Goal: Task Accomplishment & Management: Manage account settings

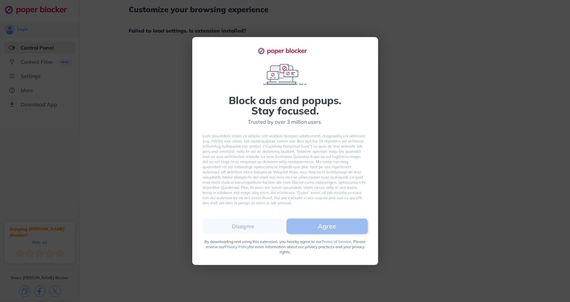
click at [334, 230] on button "Agree" at bounding box center [327, 226] width 81 height 15
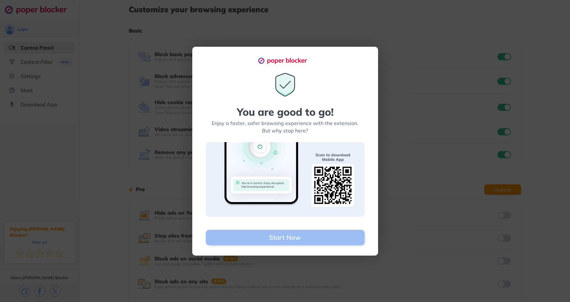
click at [326, 237] on button "Start Now" at bounding box center [285, 237] width 159 height 15
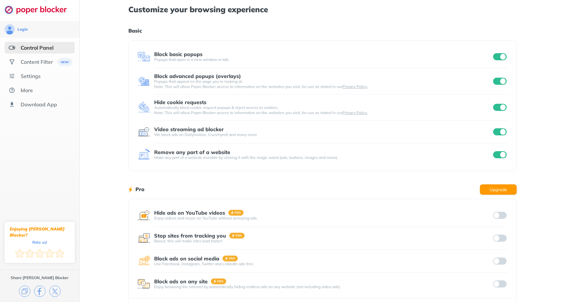
click at [499, 133] on input "checkbox" at bounding box center [500, 131] width 14 height 7
click at [500, 152] on input "checkbox" at bounding box center [500, 154] width 14 height 7
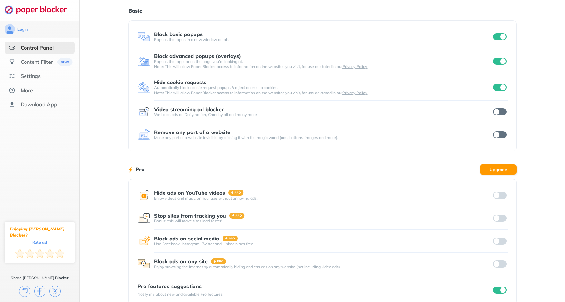
scroll to position [31, 0]
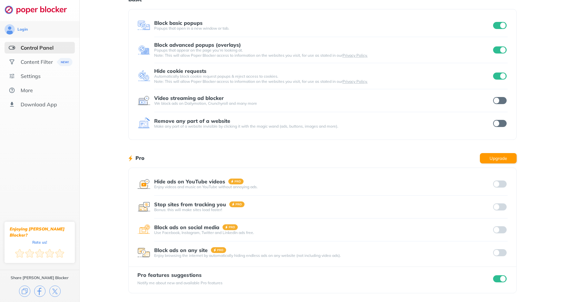
click at [496, 276] on input "checkbox" at bounding box center [500, 279] width 14 height 7
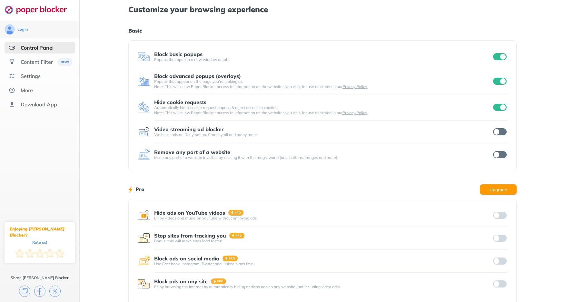
click at [498, 105] on input "checkbox" at bounding box center [500, 107] width 14 height 7
click at [33, 64] on div "Content Filter" at bounding box center [37, 62] width 32 height 6
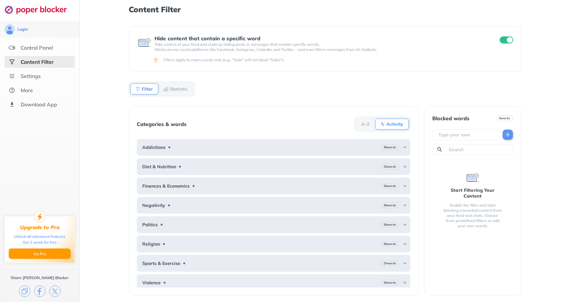
click at [510, 40] on input "checkbox" at bounding box center [507, 39] width 14 height 7
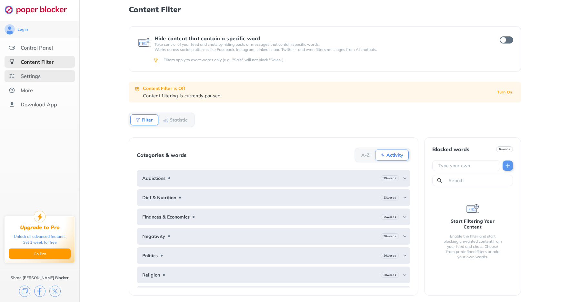
click at [58, 77] on div "Settings" at bounding box center [40, 76] width 70 height 12
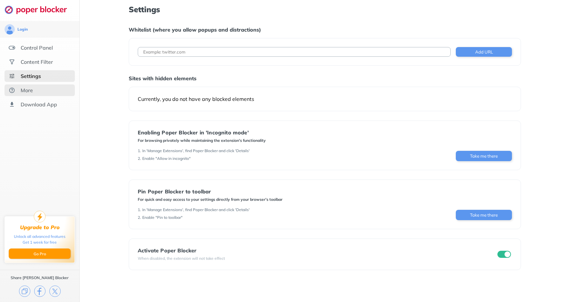
click at [55, 90] on div "More" at bounding box center [40, 91] width 70 height 12
